Goal: Information Seeking & Learning: Learn about a topic

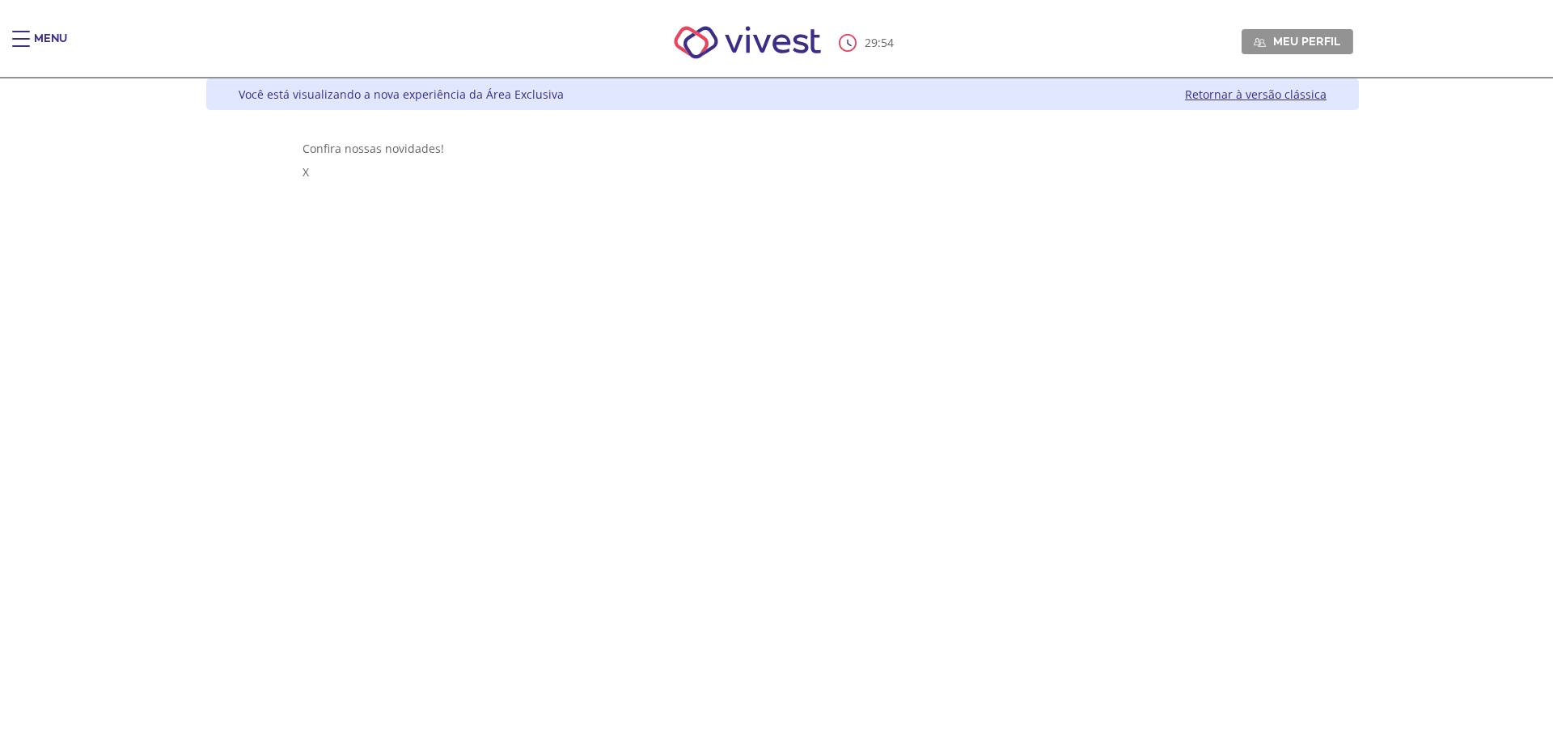
click at [33, 49] on div "Menu" at bounding box center [28, 47] width 32 height 32
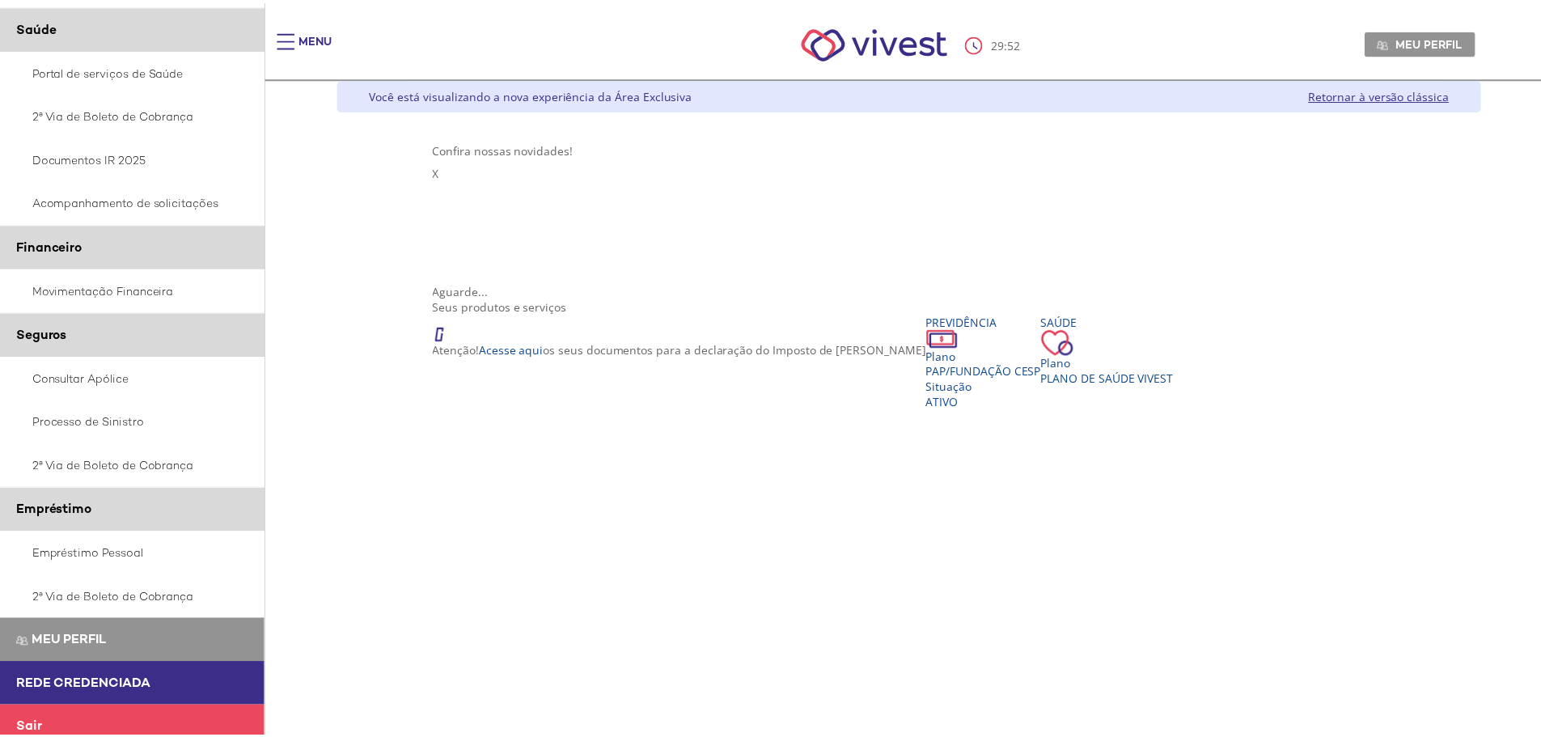
scroll to position [175, 0]
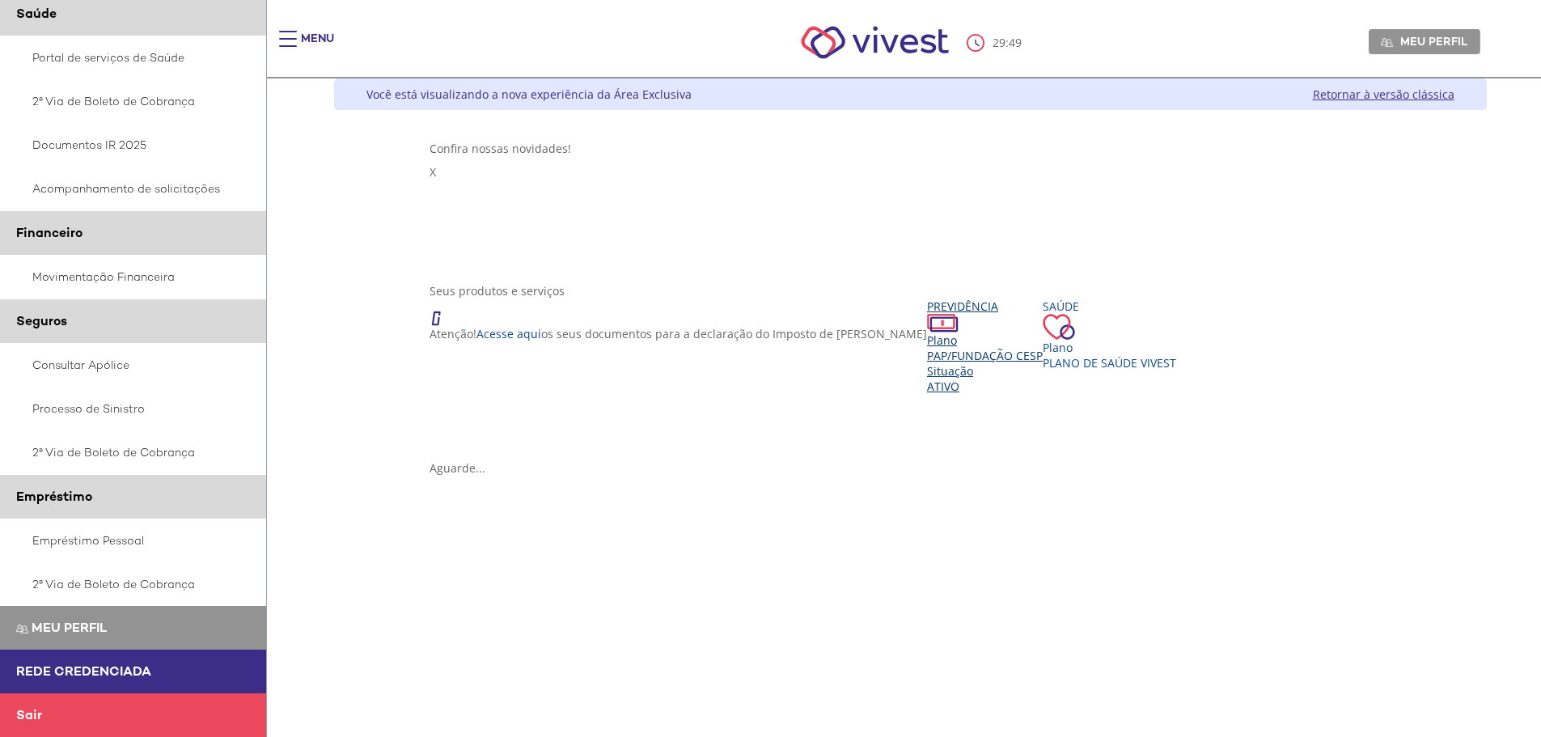
click at [675, 328] on div "Seus produtos e serviços Atenção! Acesse aqui os seus documentos para a declara…" at bounding box center [909, 371] width 961 height 177
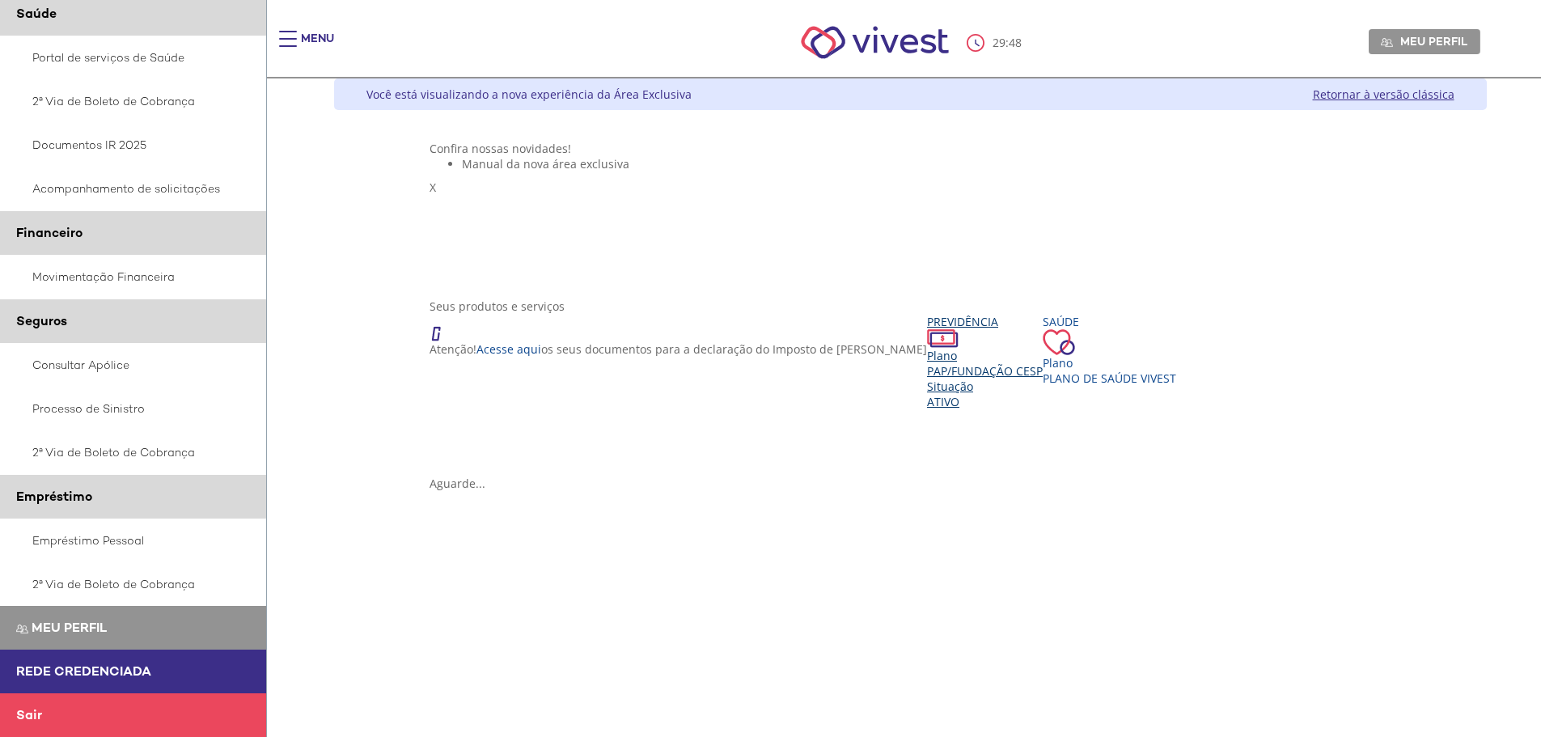
click at [927, 409] on span "Ativo" at bounding box center [943, 401] width 32 height 15
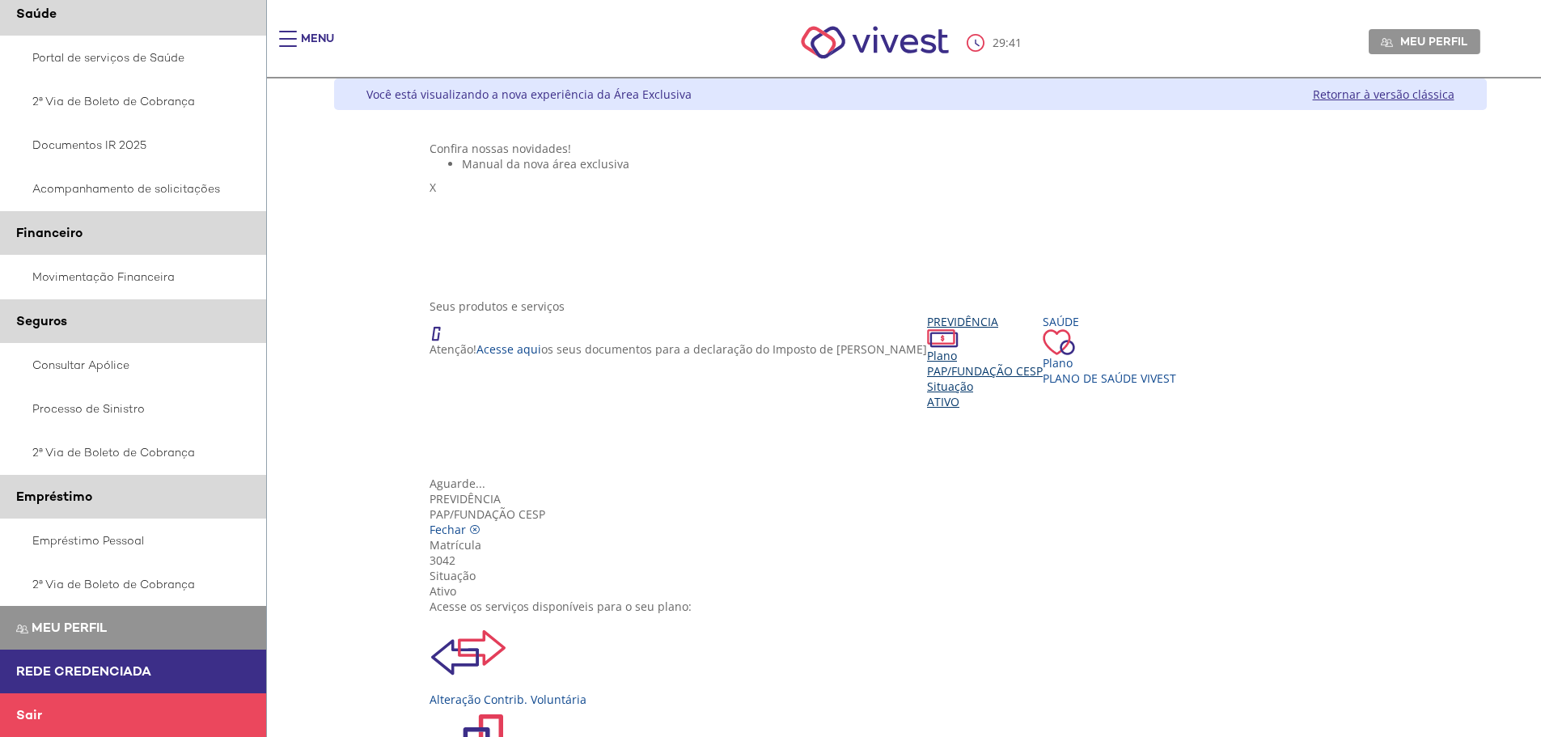
scroll to position [162, 0]
drag, startPoint x: 833, startPoint y: 379, endPoint x: 817, endPoint y: 353, distance: 30.5
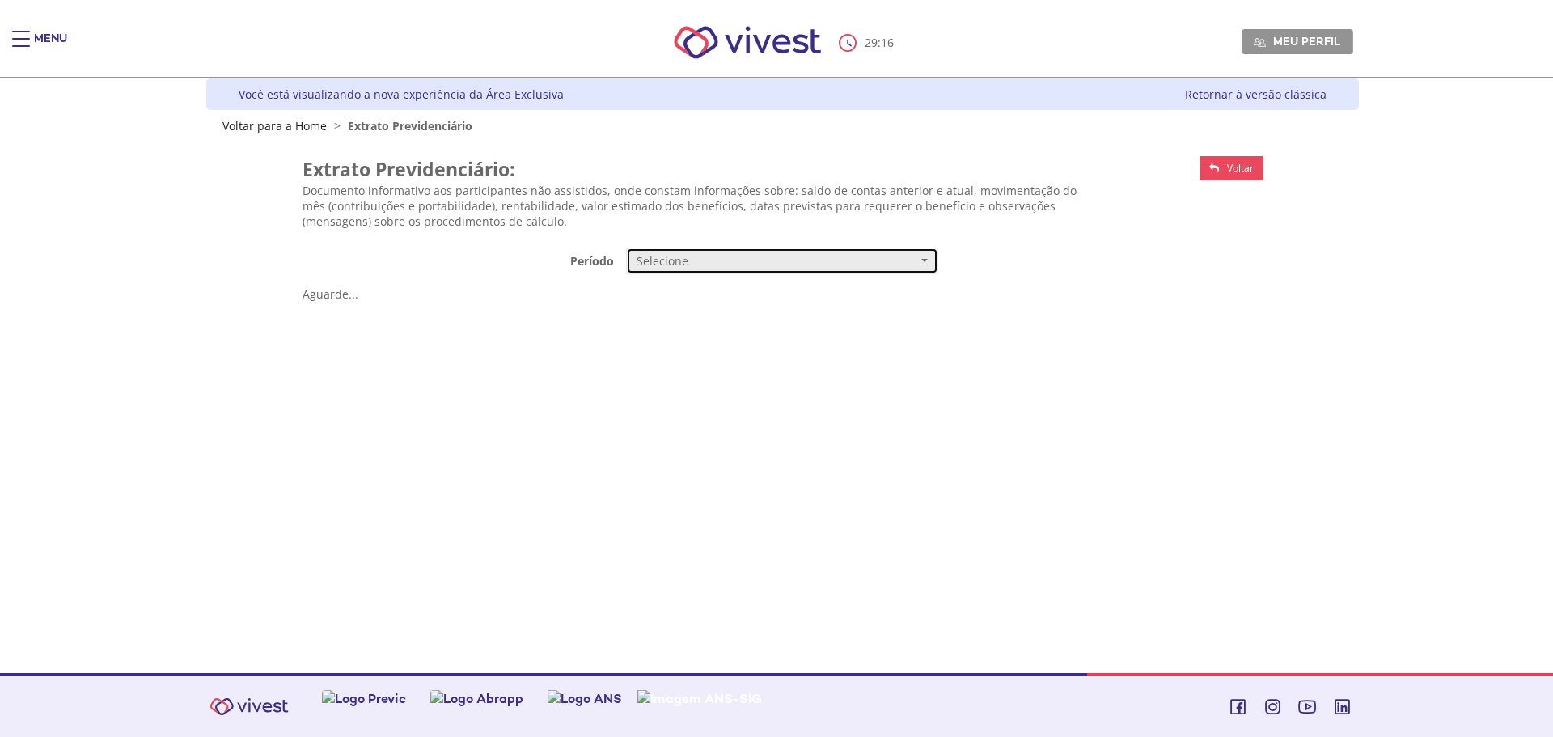
click at [783, 266] on span "Selecione" at bounding box center [776, 261] width 281 height 16
click at [669, 305] on link "Mensal" at bounding box center [782, 291] width 311 height 28
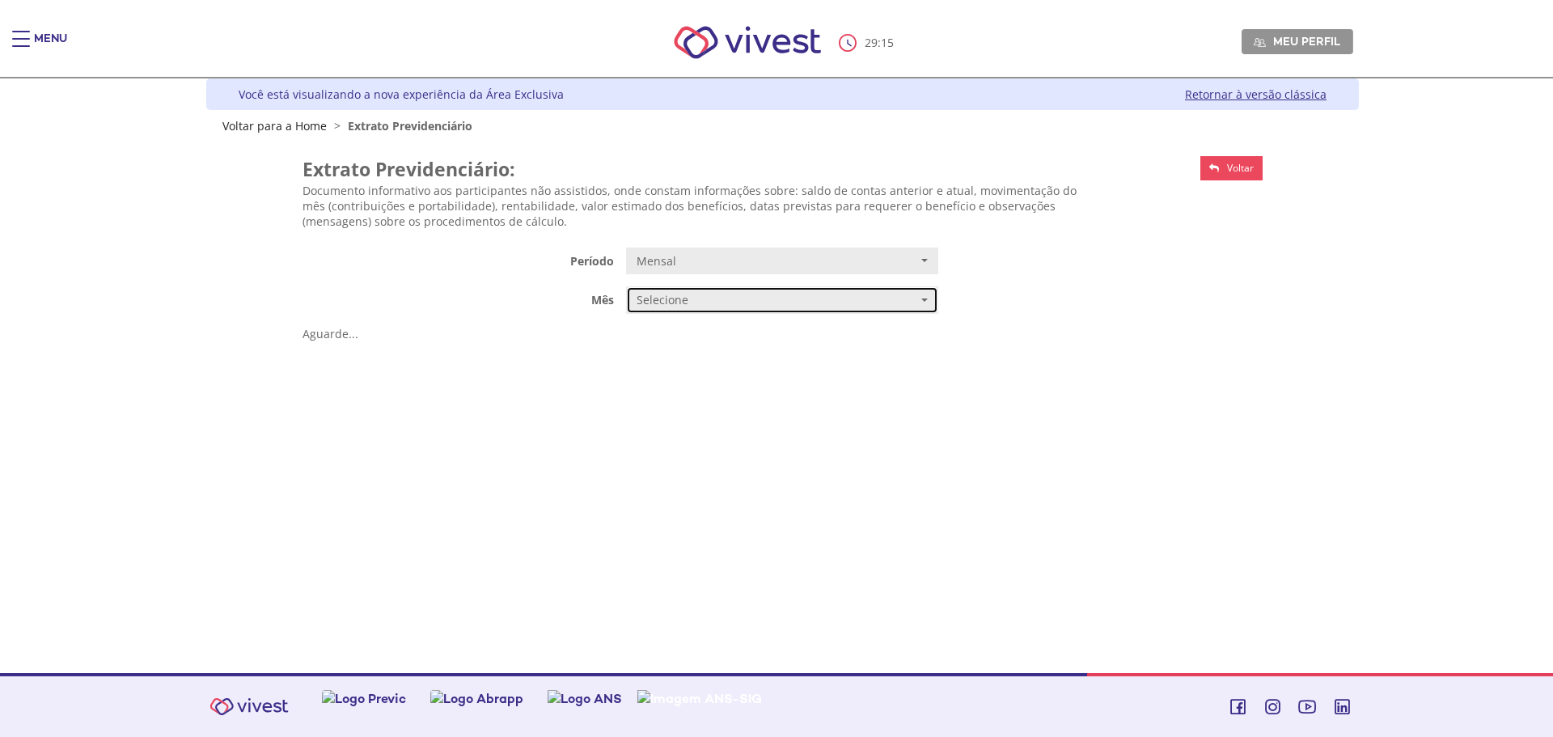
click at [669, 305] on span "Selecione" at bounding box center [776, 300] width 281 height 16
click at [681, 334] on span "AGOSTO/2025" at bounding box center [672, 331] width 66 height 12
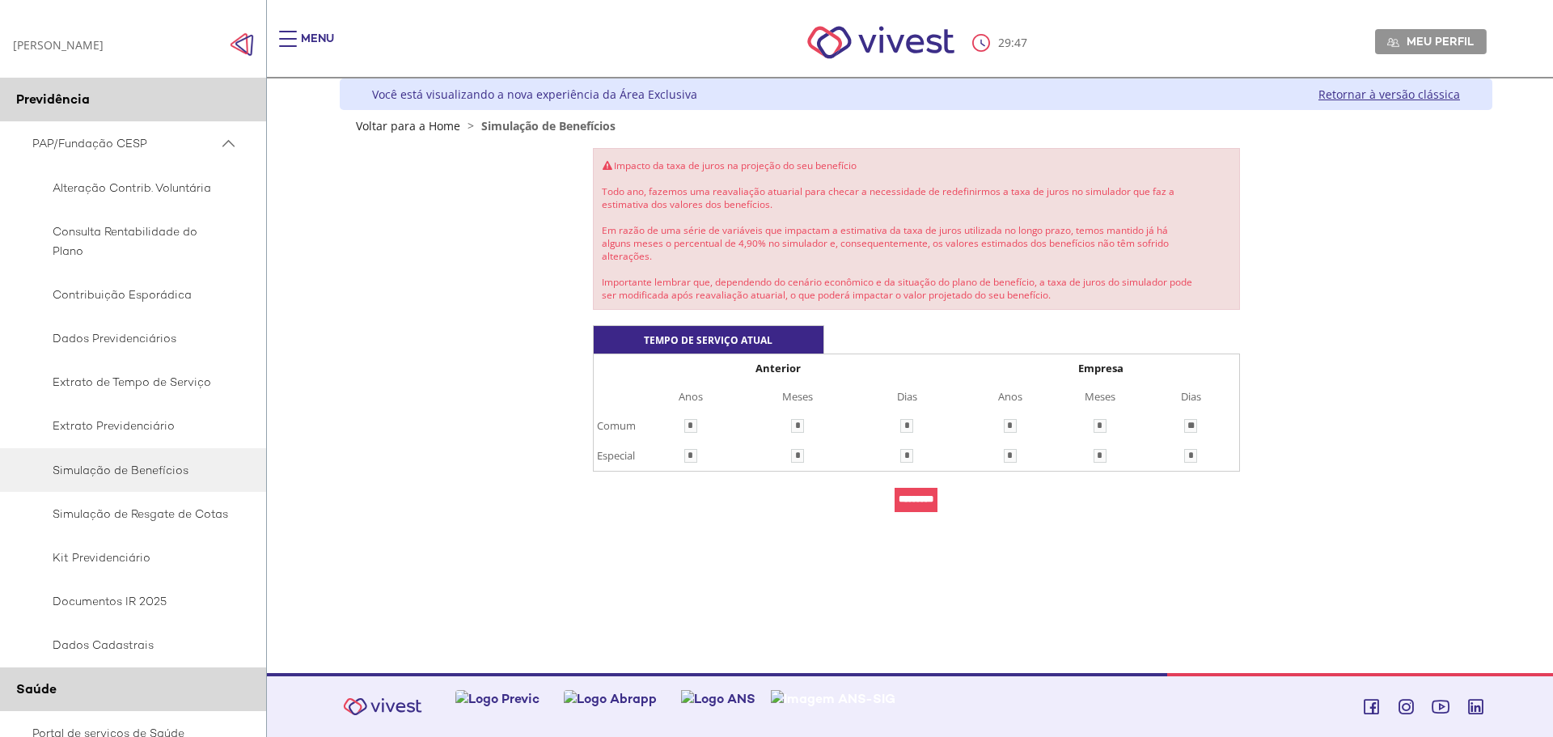
click at [924, 492] on input "*********" at bounding box center [915, 500] width 43 height 24
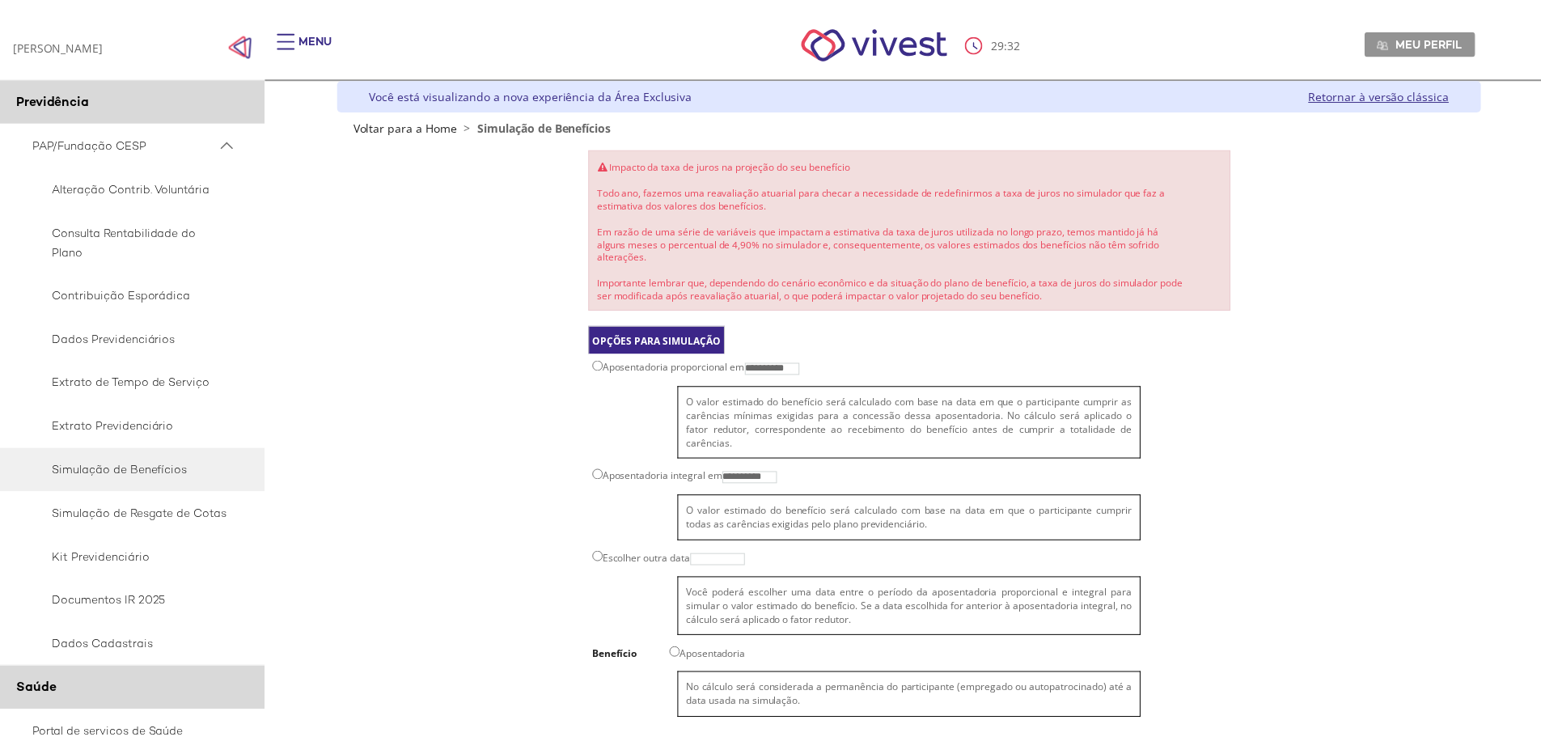
scroll to position [103, 0]
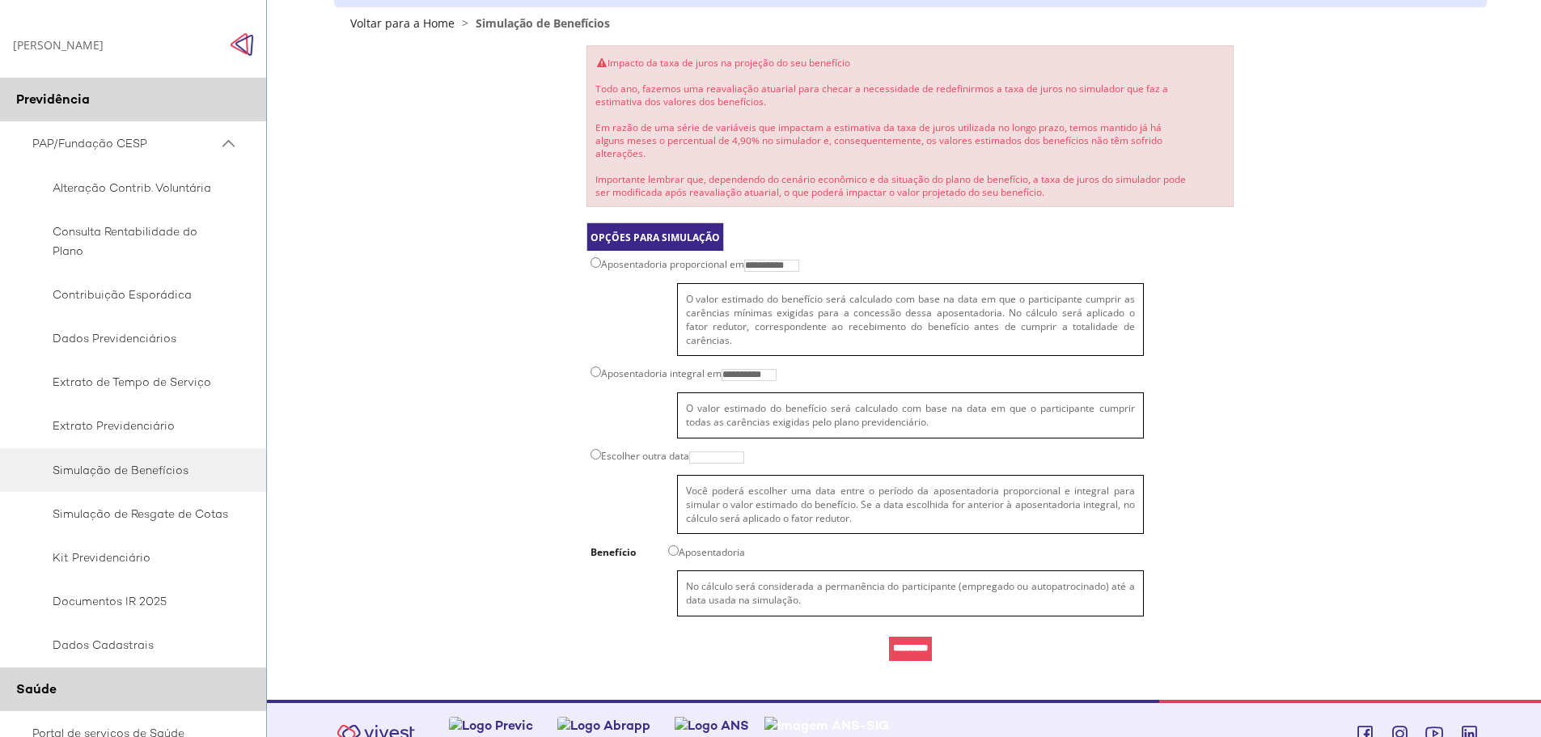
click at [611, 279] on td "O valor estimado do benefício será calculado com base na data em que o particip…" at bounding box center [909, 319] width 647 height 81
click at [606, 259] on td "**********" at bounding box center [909, 265] width 647 height 28
click at [904, 636] on input "*********" at bounding box center [910, 648] width 43 height 24
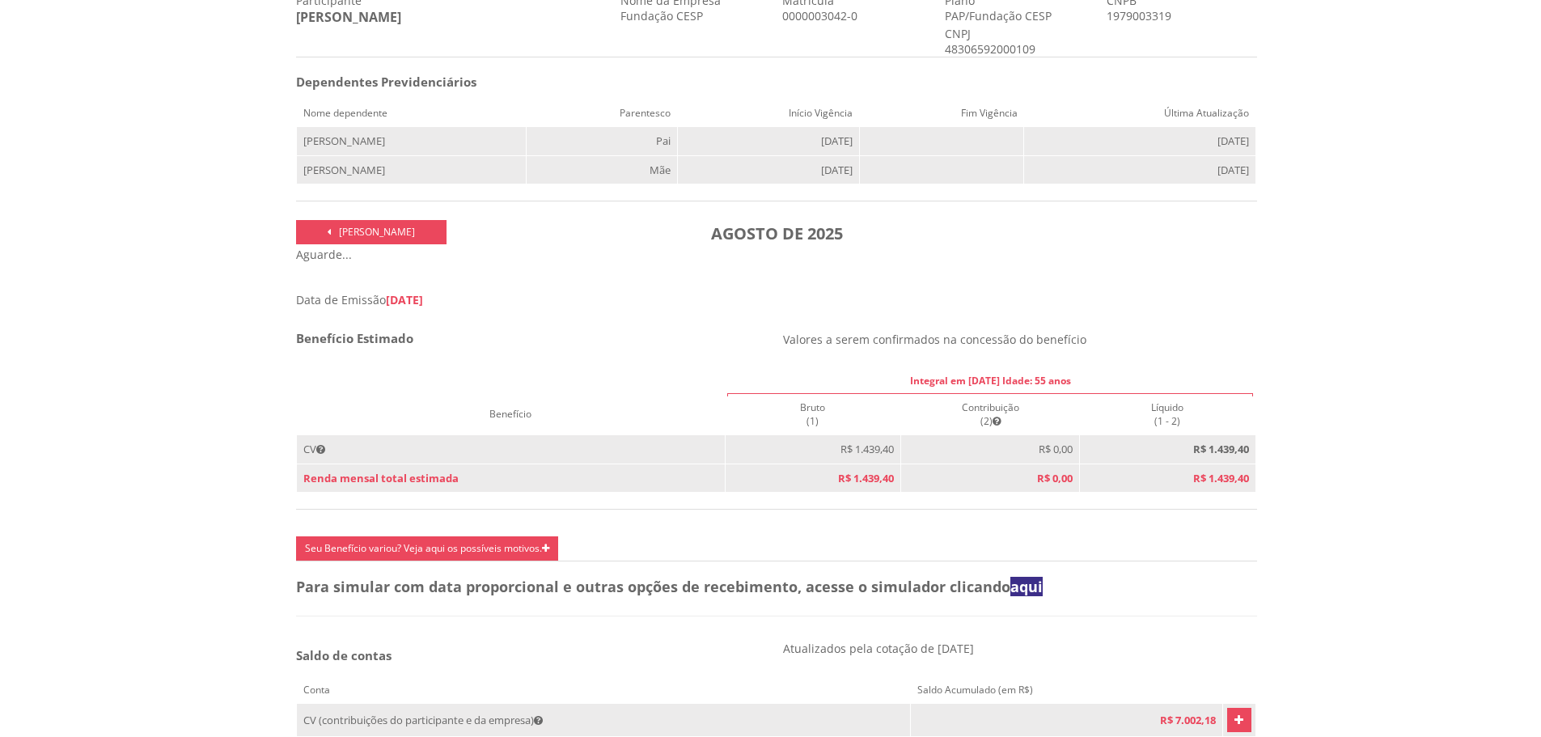
scroll to position [485, 0]
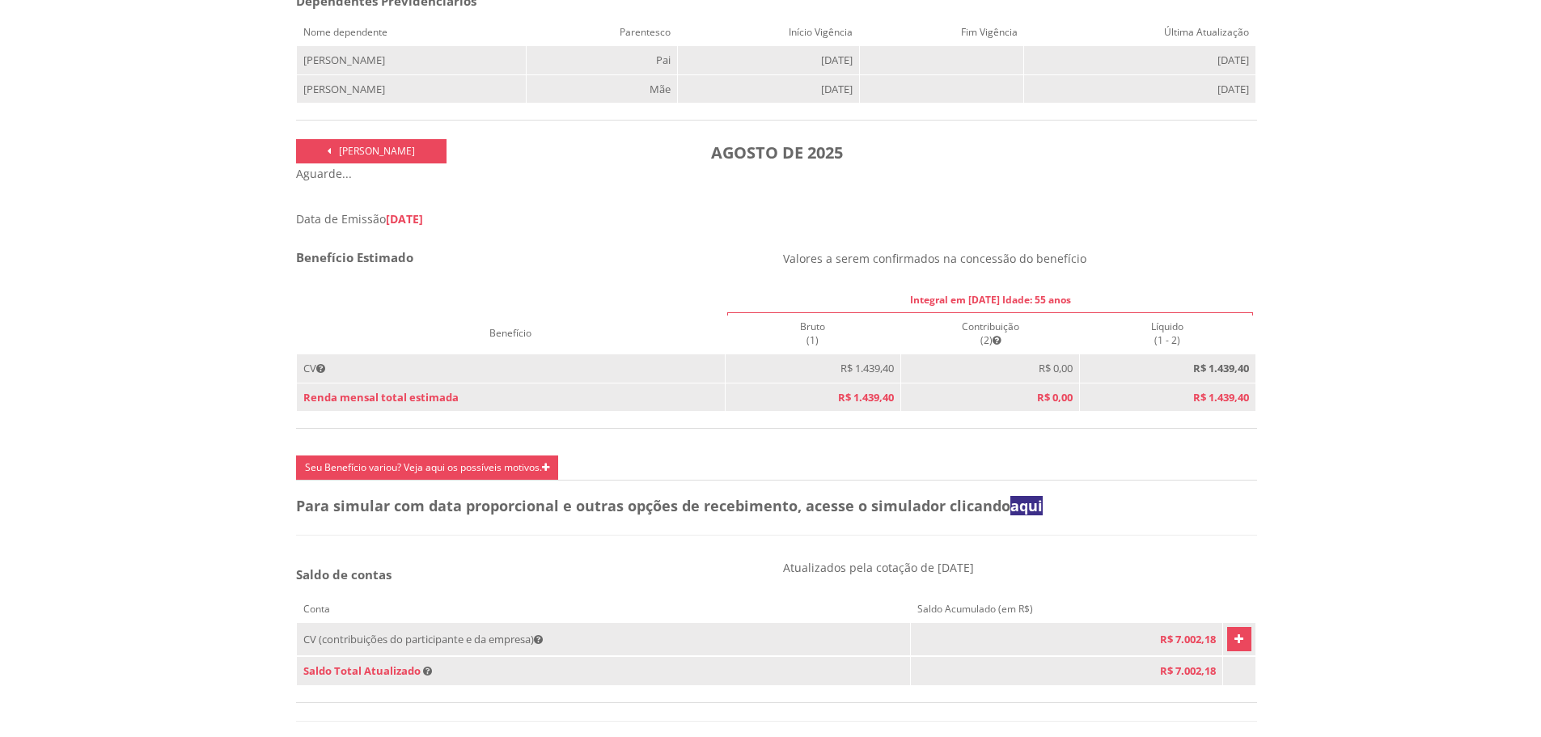
drag, startPoint x: 394, startPoint y: 224, endPoint x: 477, endPoint y: 226, distance: 83.3
click at [477, 226] on div "Data de Emissão [DATE]" at bounding box center [776, 218] width 961 height 15
click at [485, 230] on div "Dados do Participante Participante RODRIGO KATSUMI TAJIMA Nome da Empresa Funda…" at bounding box center [776, 524] width 961 height 1342
drag, startPoint x: 826, startPoint y: 378, endPoint x: 975, endPoint y: 379, distance: 149.6
click at [975, 379] on tr "CV R$ 1.439,40 R$ 0,00 R$ 1.439,40" at bounding box center [776, 368] width 959 height 29
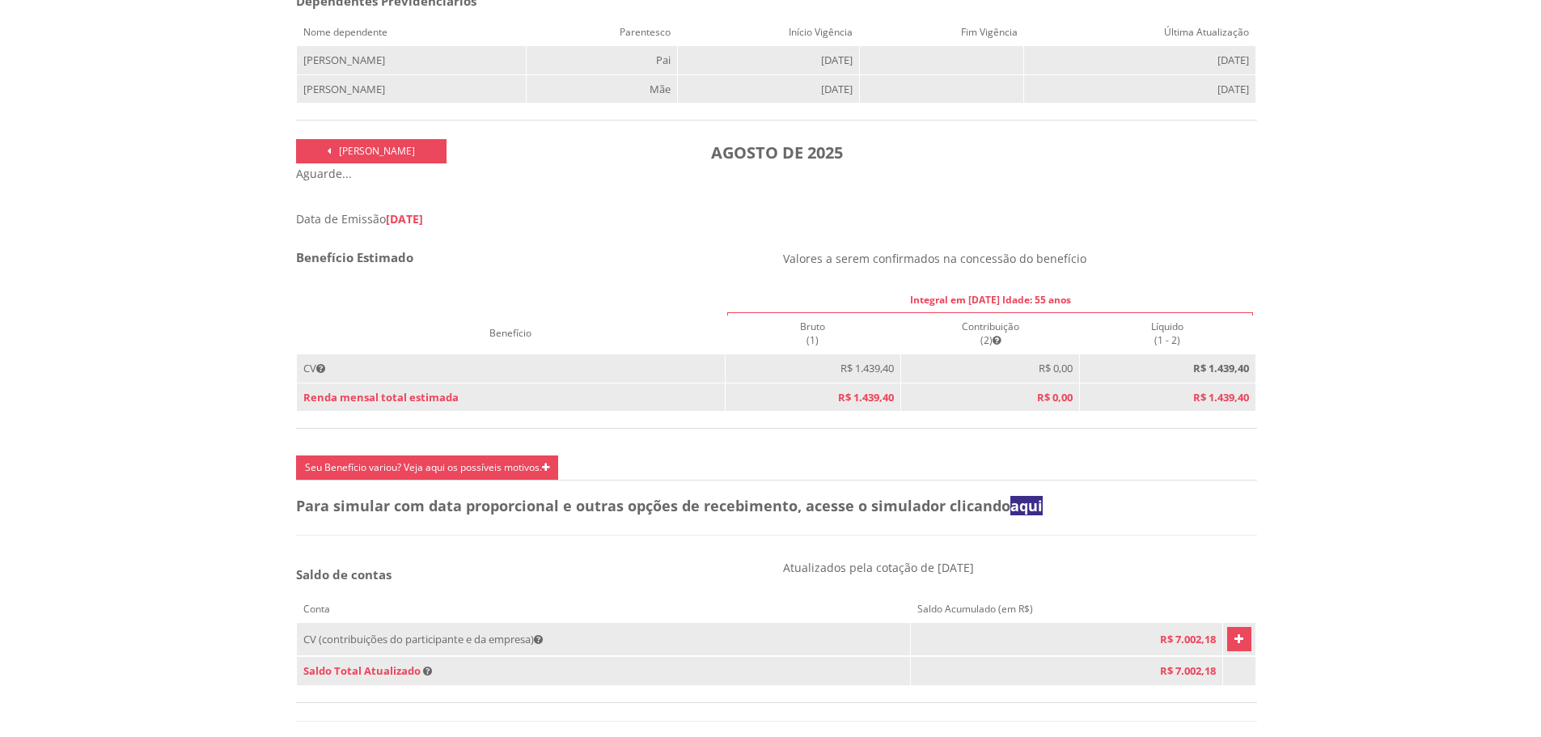
click at [1120, 368] on td "R$ 1.439,40" at bounding box center [1167, 368] width 176 height 29
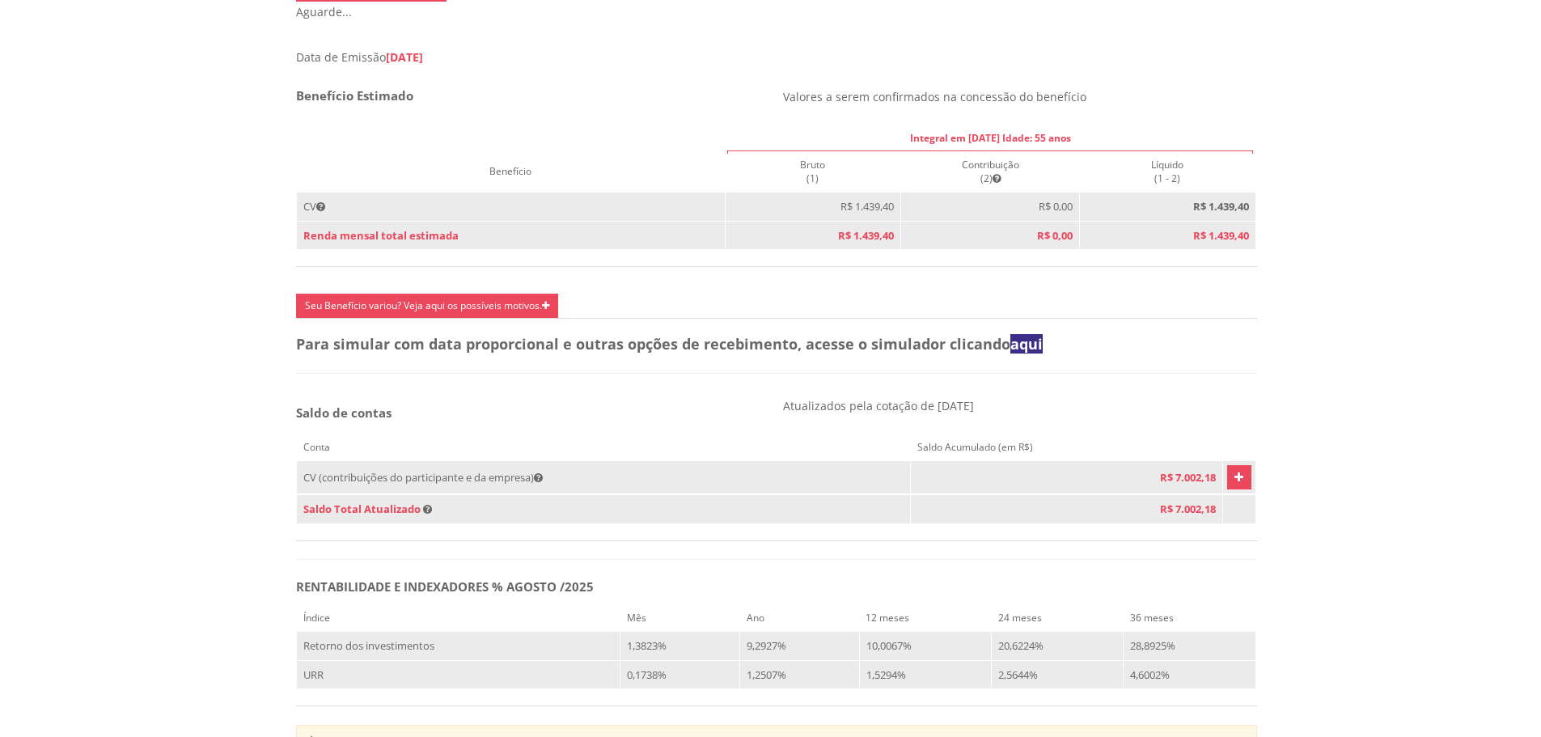
scroll to position [809, 0]
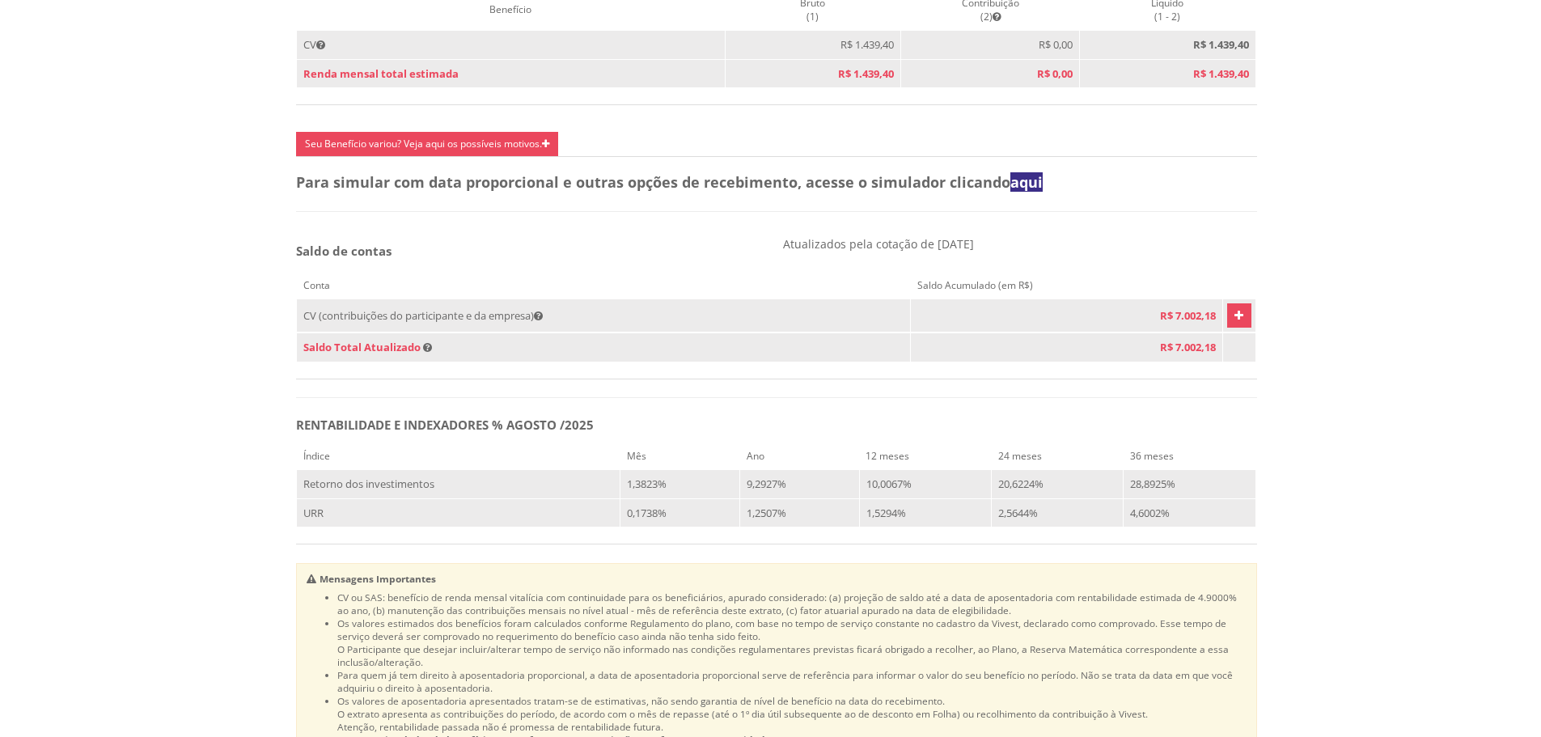
click at [1222, 332] on td "Vivest" at bounding box center [1238, 315] width 33 height 33
click at [1234, 325] on icon "Vivest" at bounding box center [1238, 315] width 9 height 19
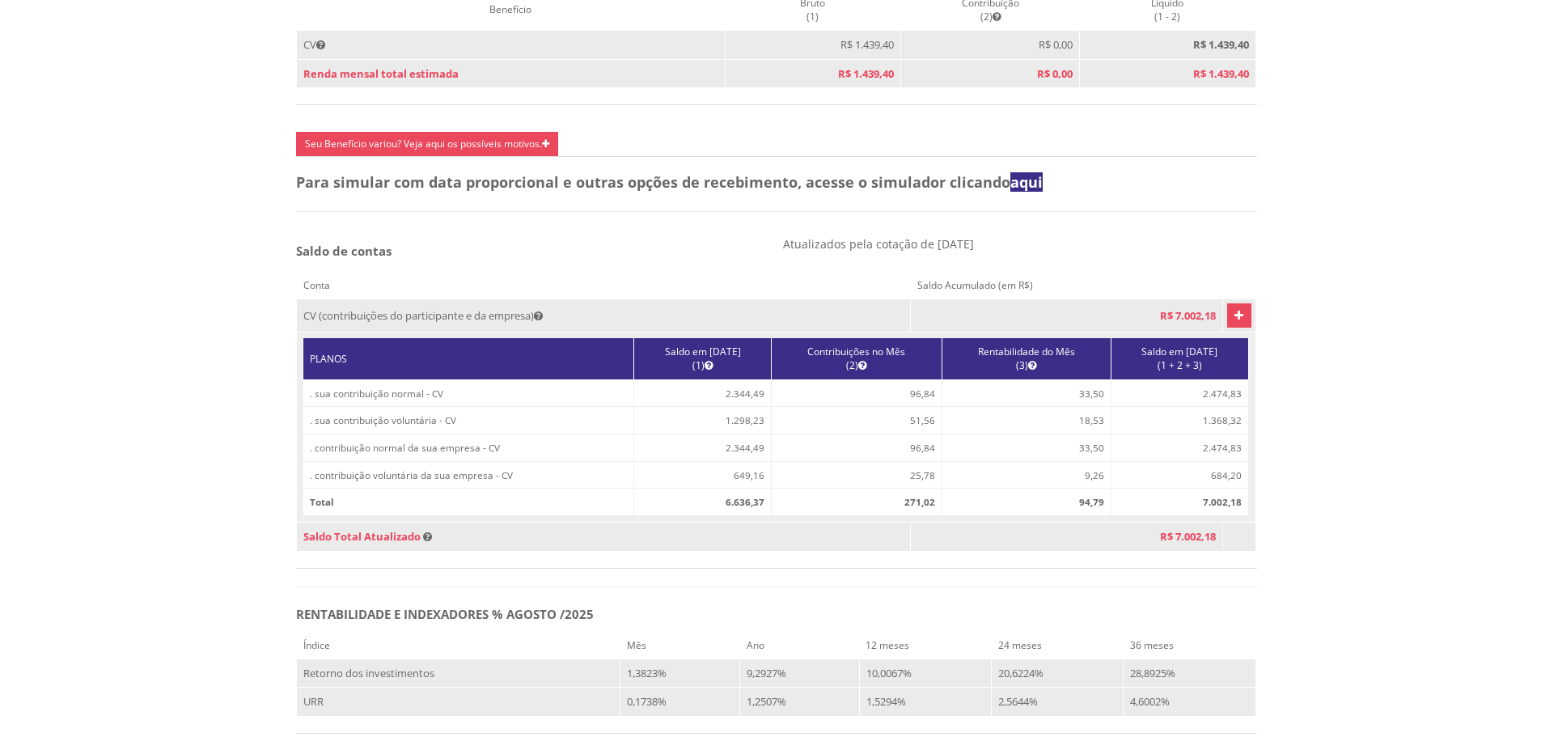
click at [1234, 325] on icon "Vivest" at bounding box center [1238, 315] width 9 height 19
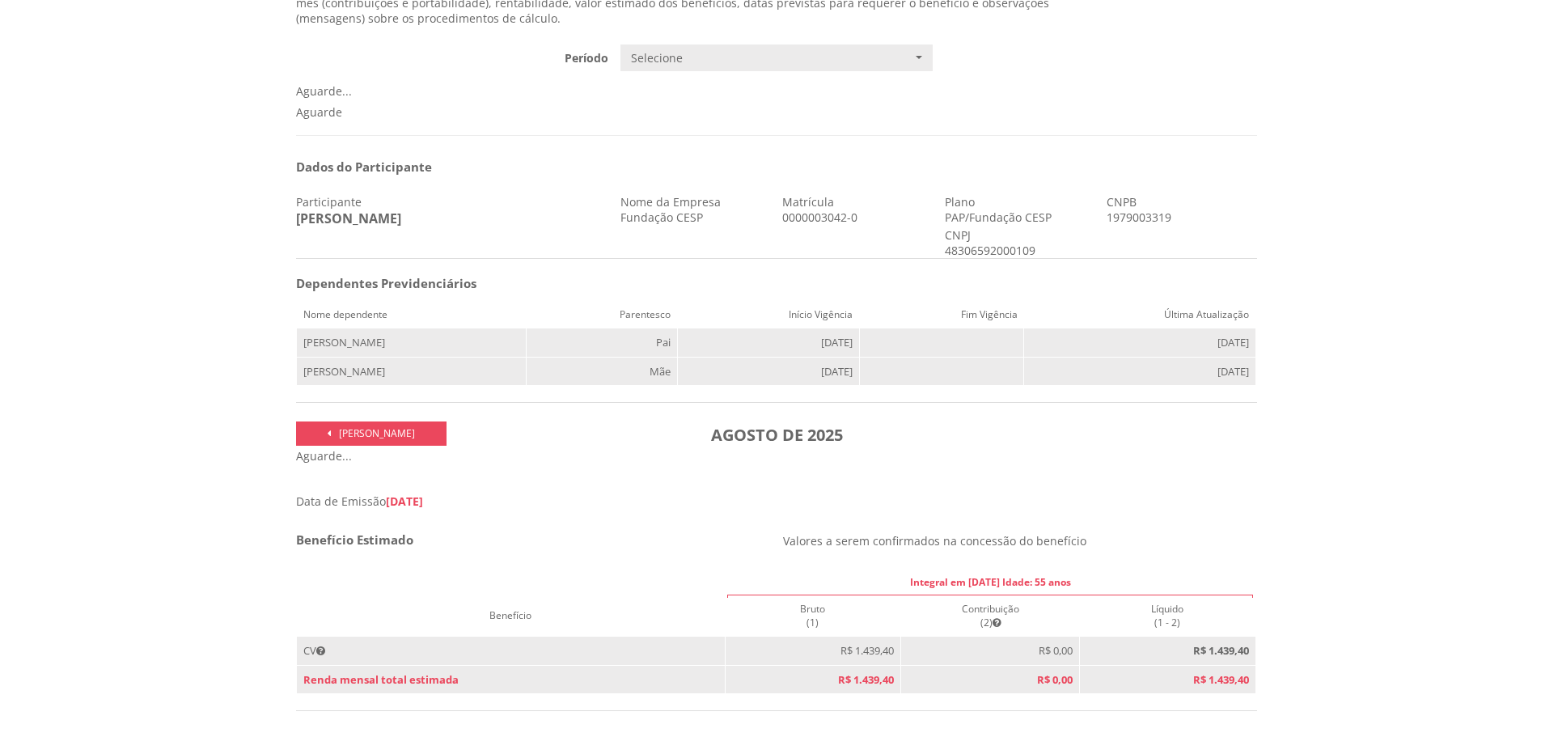
scroll to position [526, 0]
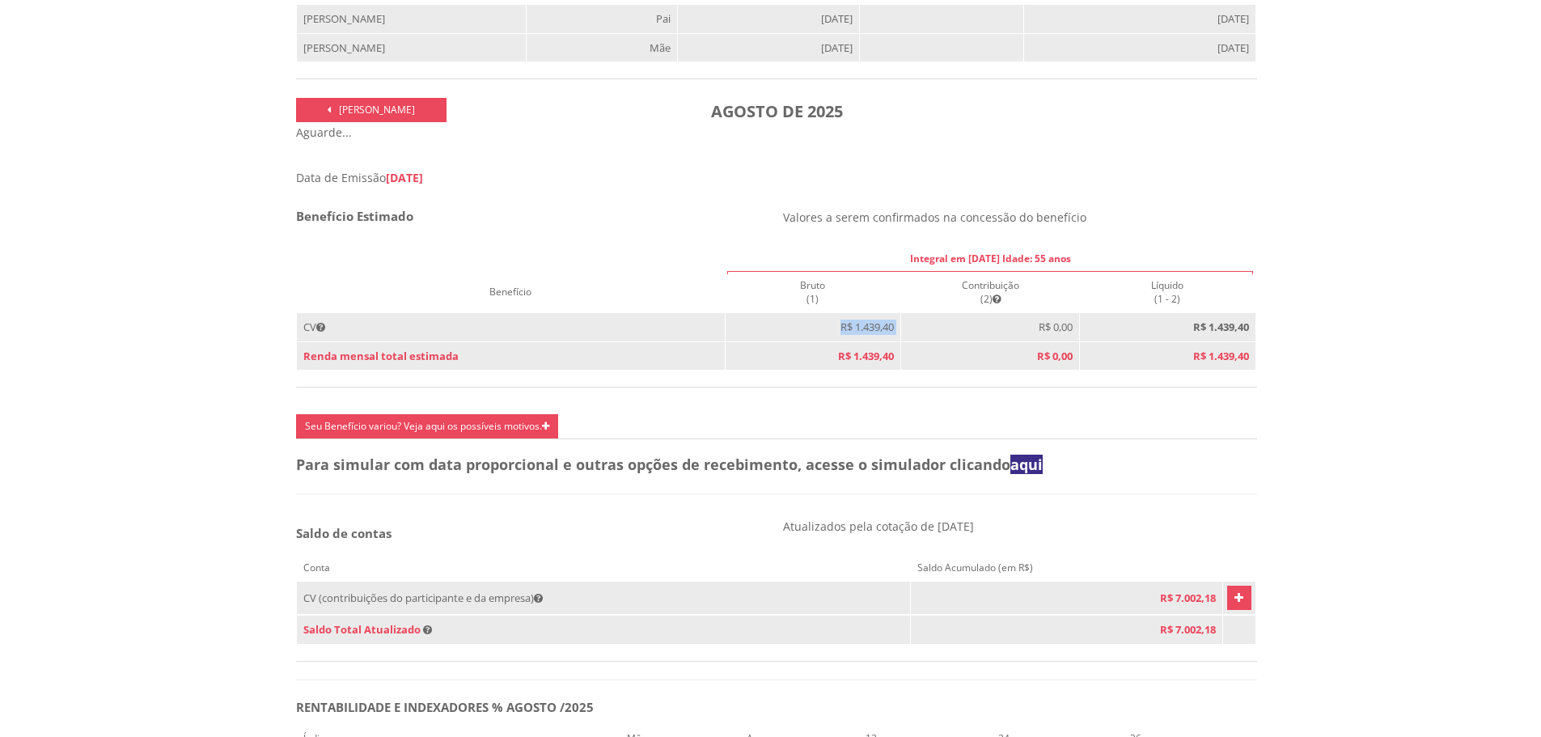
drag, startPoint x: 859, startPoint y: 334, endPoint x: 894, endPoint y: 336, distance: 35.6
click at [894, 336] on tr "CV R$ 1.439,40 R$ 0,00 R$ 1.439,40" at bounding box center [776, 327] width 959 height 29
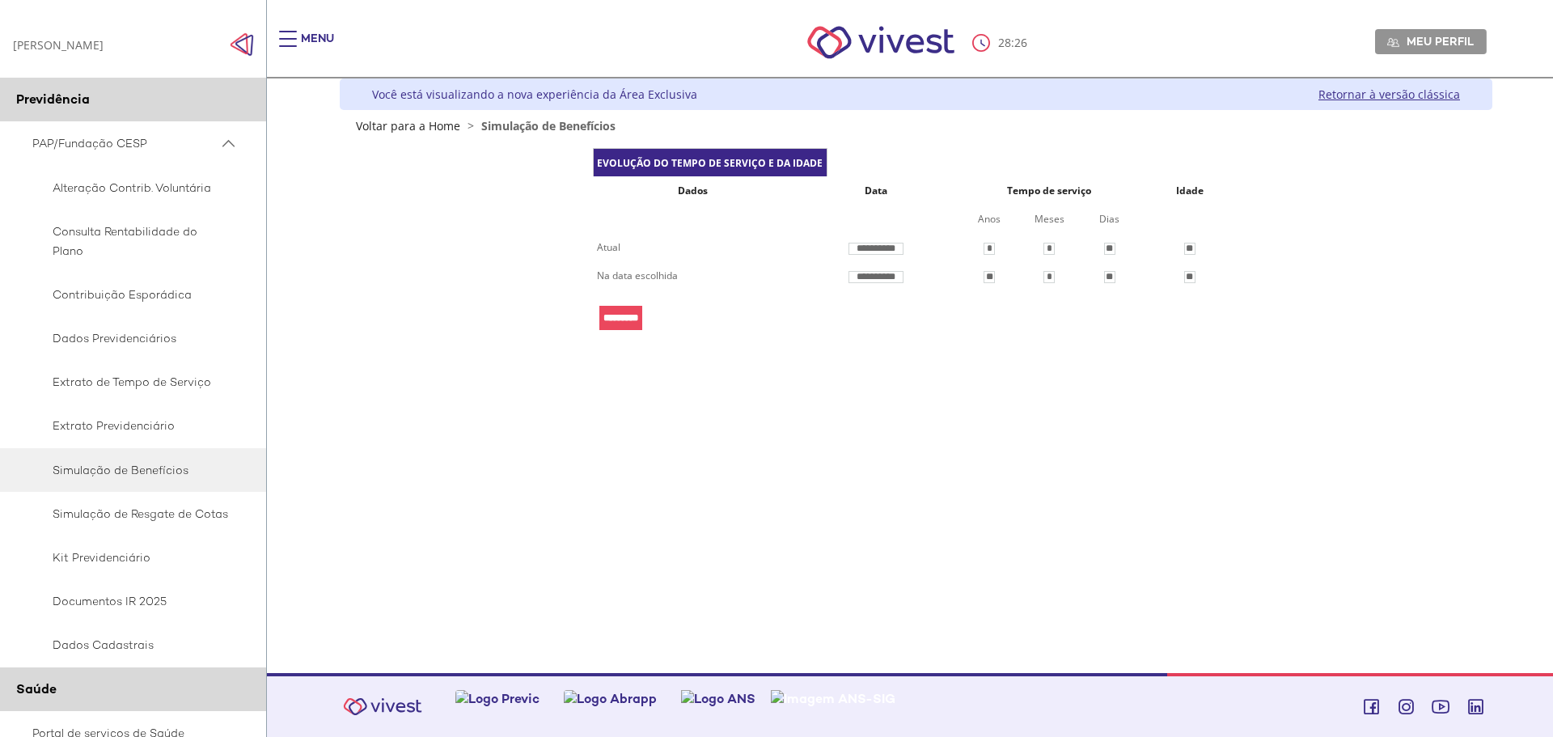
click at [640, 320] on input "*********" at bounding box center [620, 318] width 43 height 24
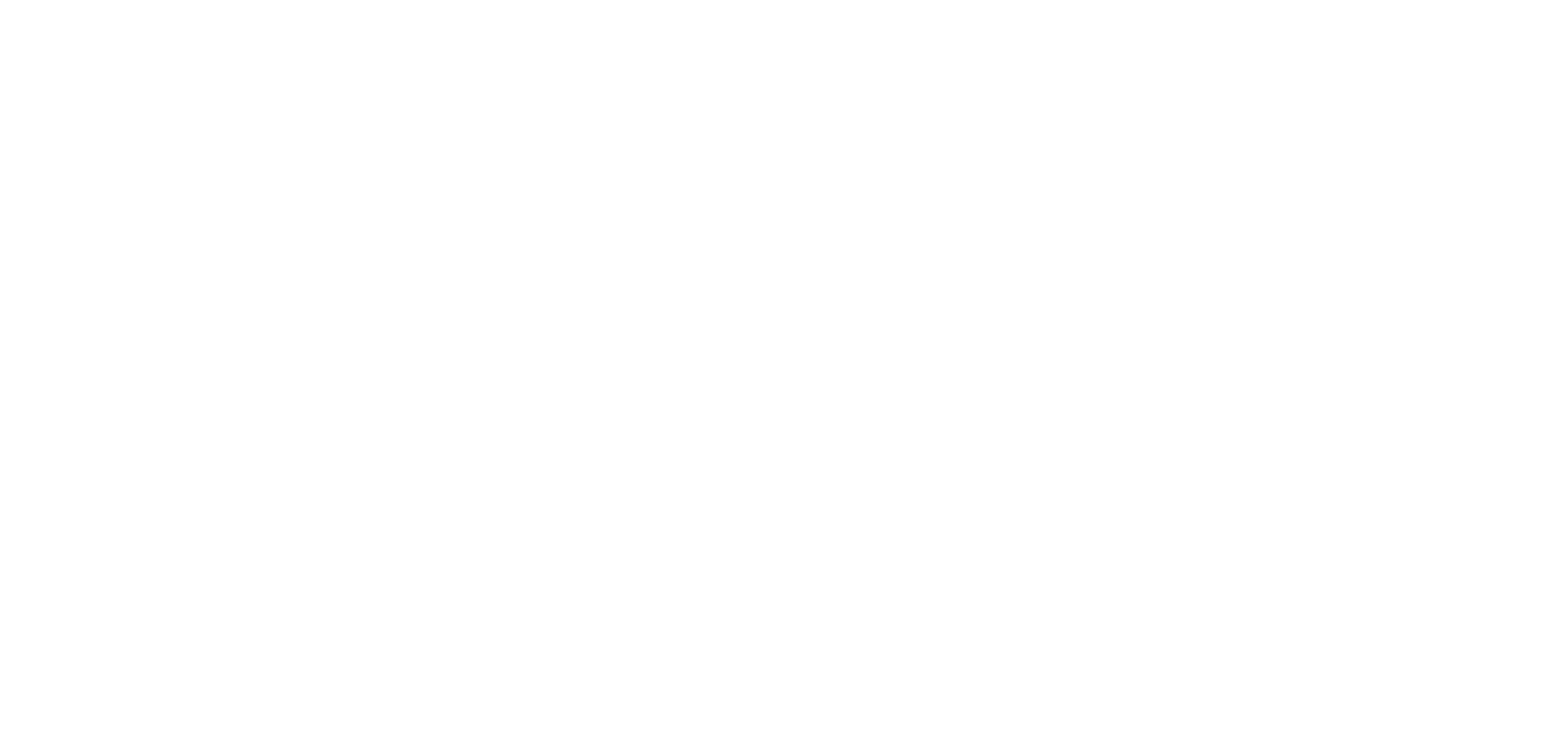
scroll to position [148, 0]
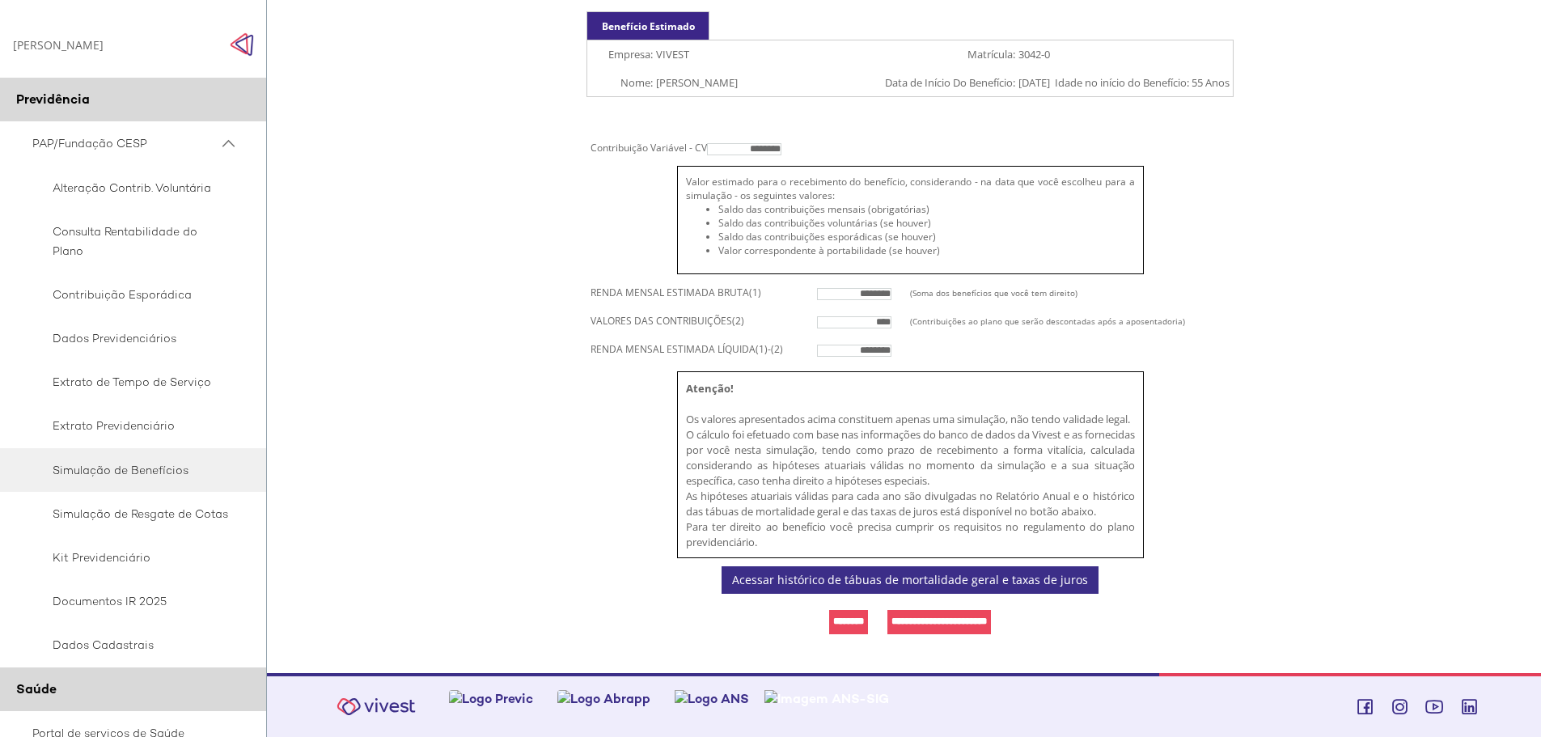
drag, startPoint x: 705, startPoint y: 135, endPoint x: 838, endPoint y: 138, distance: 132.7
click at [838, 138] on td "Contribuição Variável - CV ********" at bounding box center [909, 147] width 647 height 28
click at [972, 147] on td "Contribuição Variável - CV ********" at bounding box center [909, 147] width 647 height 28
drag, startPoint x: 619, startPoint y: 287, endPoint x: 766, endPoint y: 284, distance: 147.2
click at [766, 284] on td "RENDA MENSAL ESTIMADA BRUTA(1)" at bounding box center [699, 292] width 226 height 28
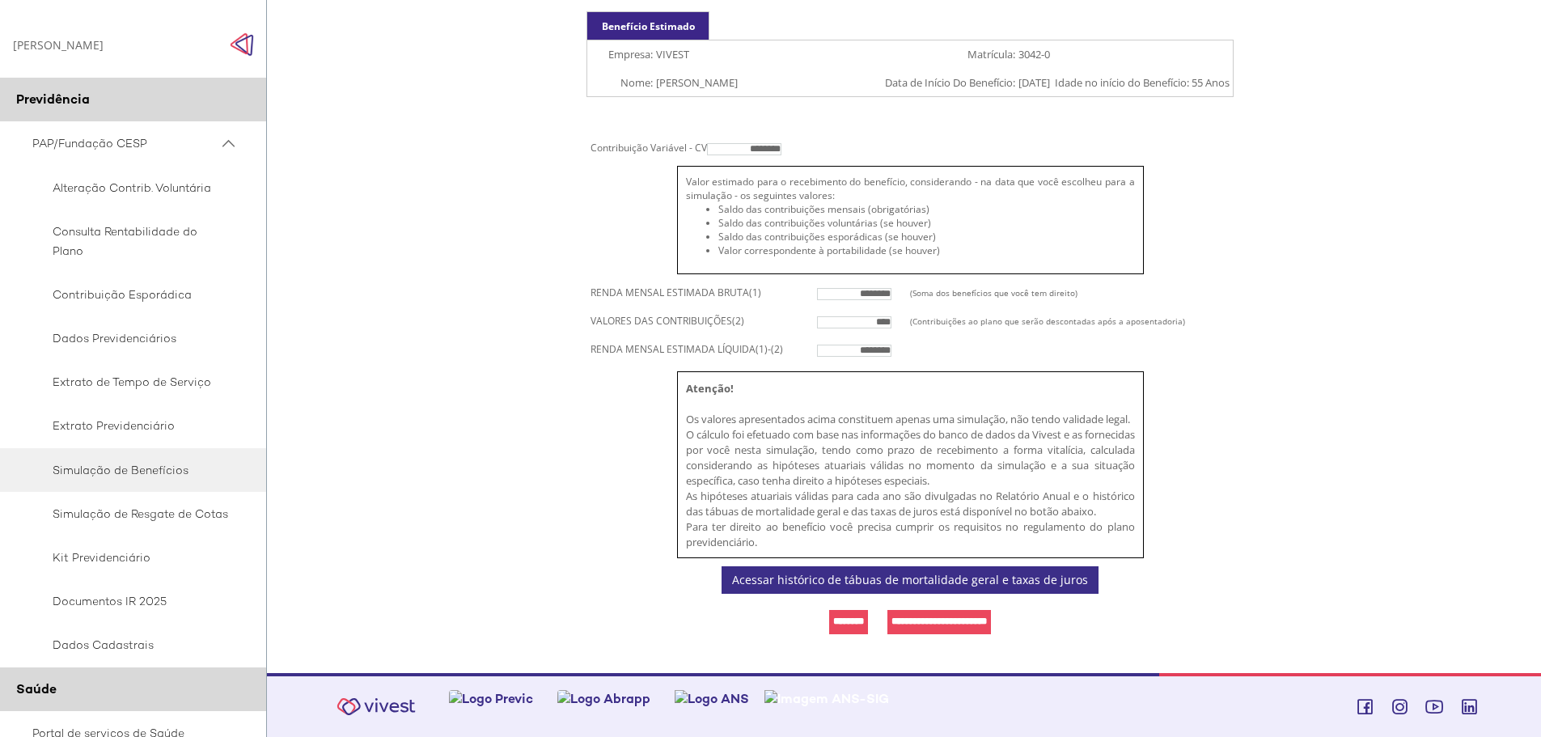
click at [945, 306] on td "(Contribuições ao plano que serão descontadas após a aposentadoria)" at bounding box center [1071, 320] width 323 height 28
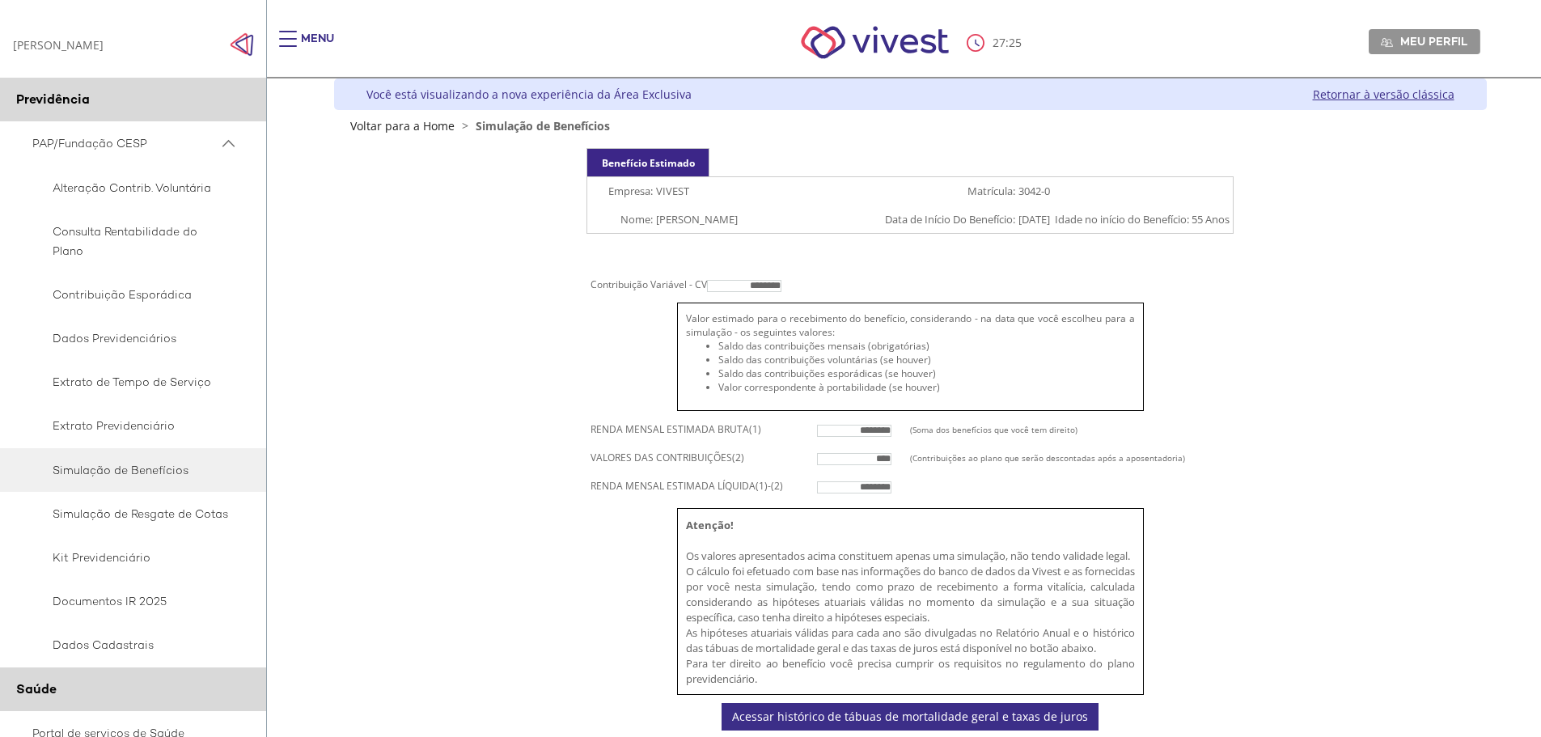
scroll to position [81, 0]
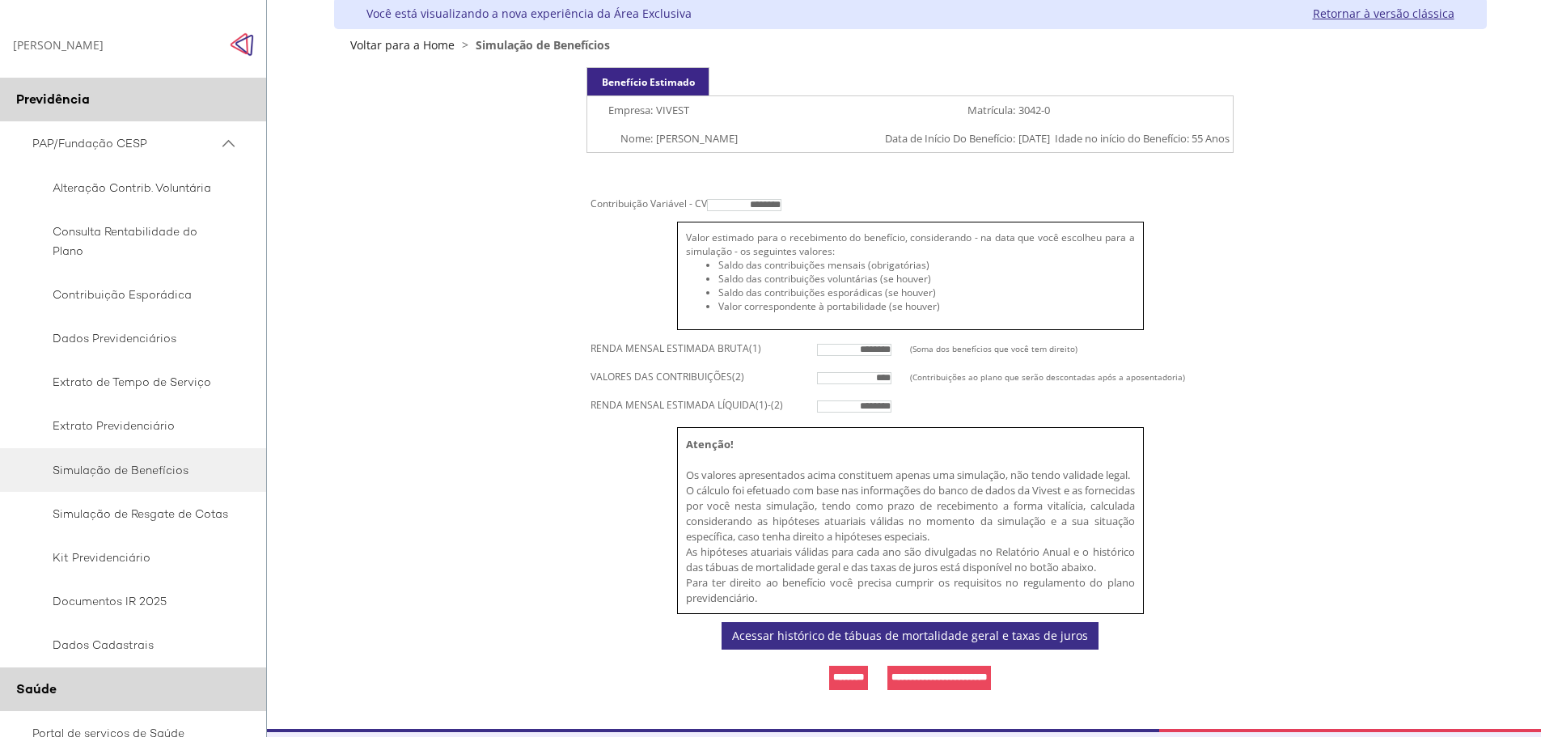
drag, startPoint x: 831, startPoint y: 351, endPoint x: 921, endPoint y: 347, distance: 89.9
click at [921, 347] on tr "RENDA MENSAL ESTIMADA BRUTA(1) ******** (Soma dos benefícios que você tem direi…" at bounding box center [909, 348] width 647 height 28
click at [1138, 294] on div "Valor estimado para o recebimento do benefício, considerando - na data que você…" at bounding box center [910, 275] width 465 height 91
